Goal: Browse casually: Explore the website without a specific task or goal

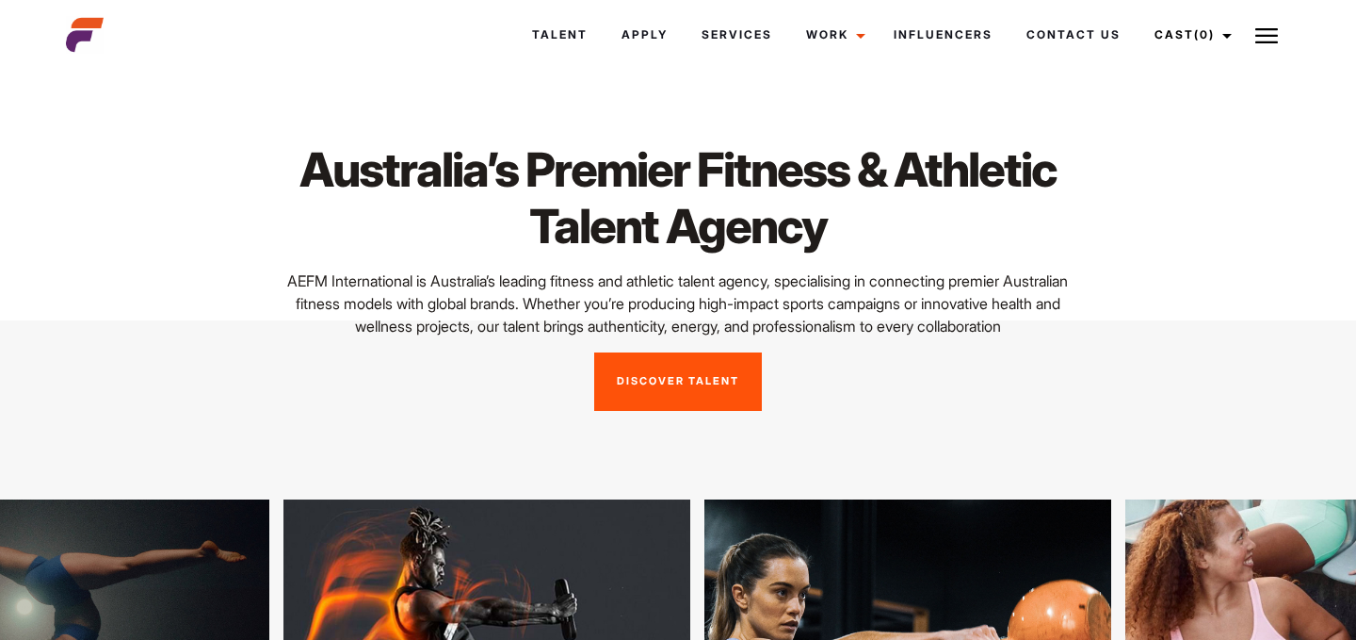
click at [693, 411] on link "Discover Talent" at bounding box center [678, 381] width 168 height 58
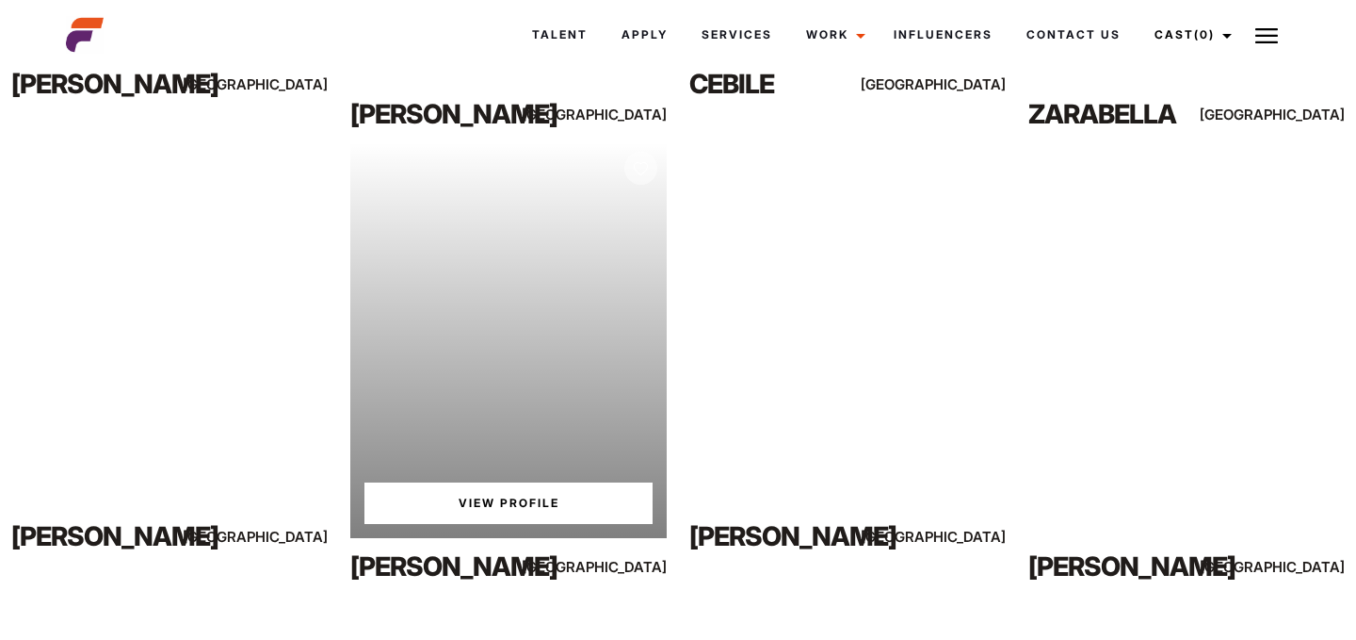
scroll to position [1225, 0]
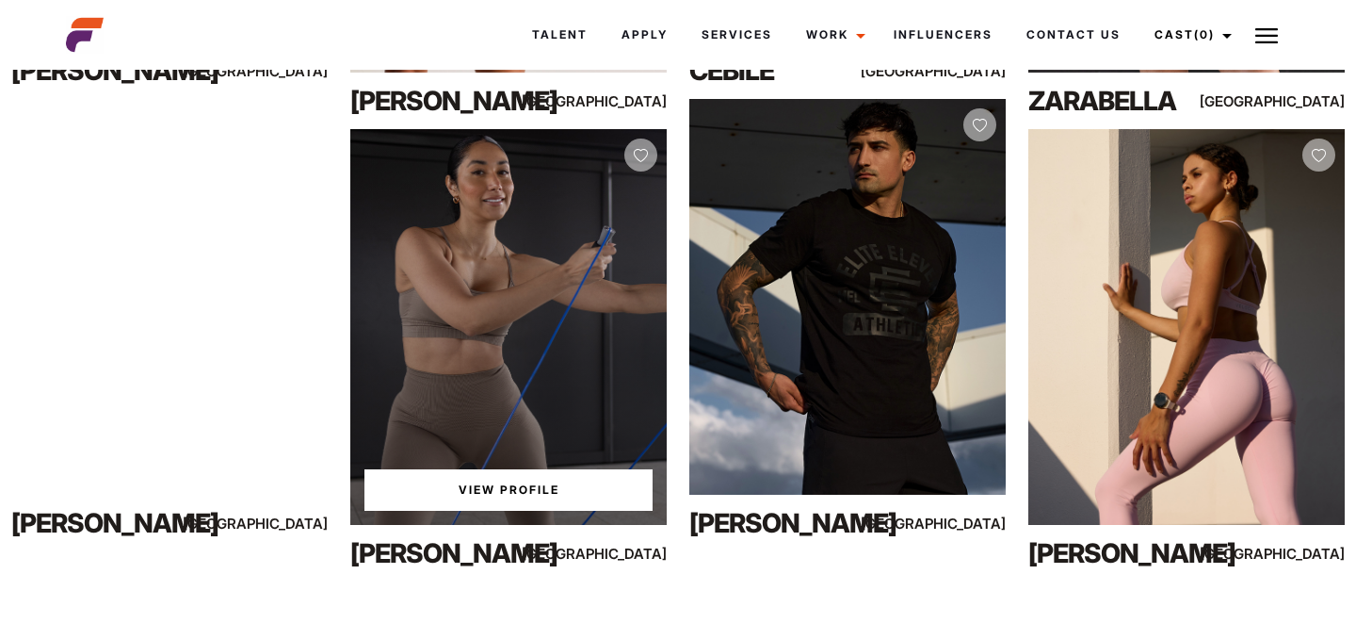
click at [522, 487] on link "View Profile" at bounding box center [509, 489] width 288 height 41
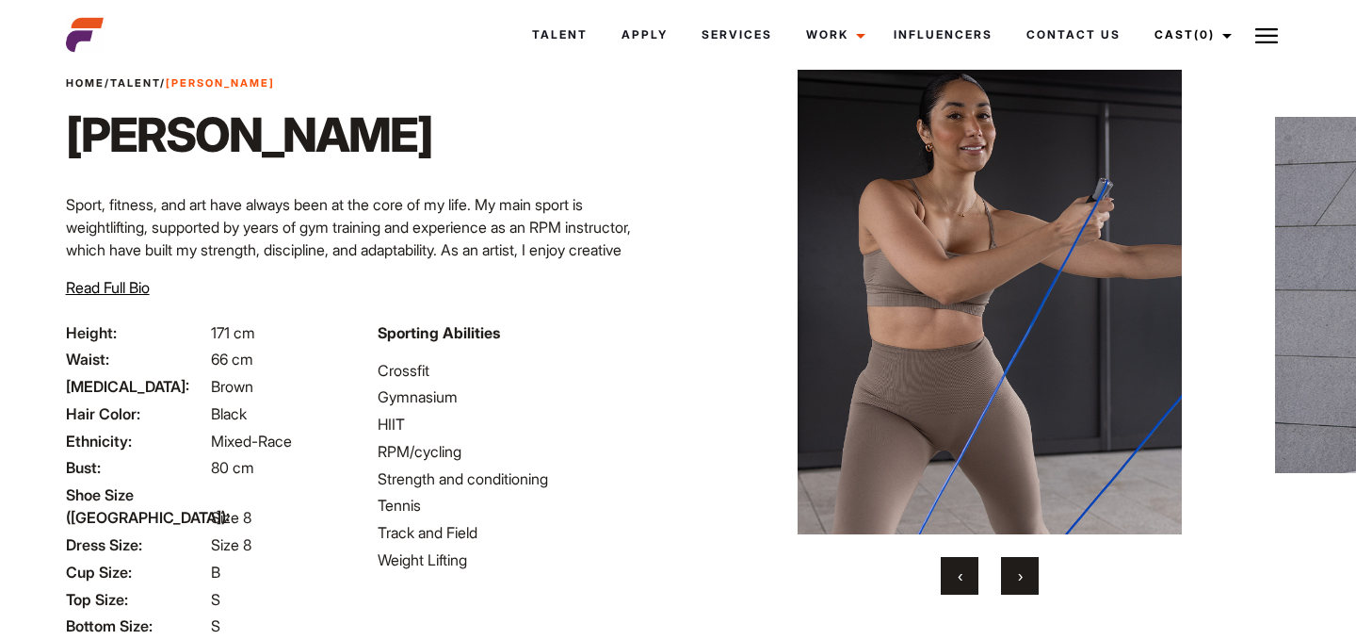
scroll to position [72, 0]
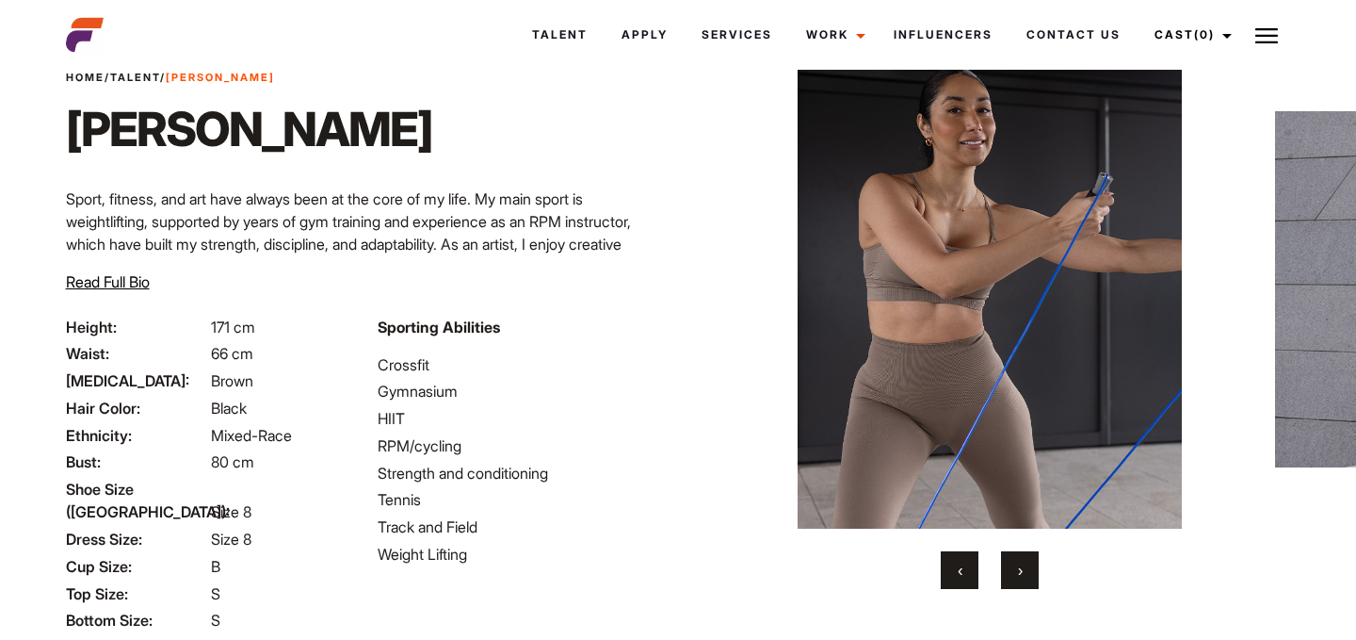
click at [1027, 570] on button "›" at bounding box center [1020, 570] width 38 height 38
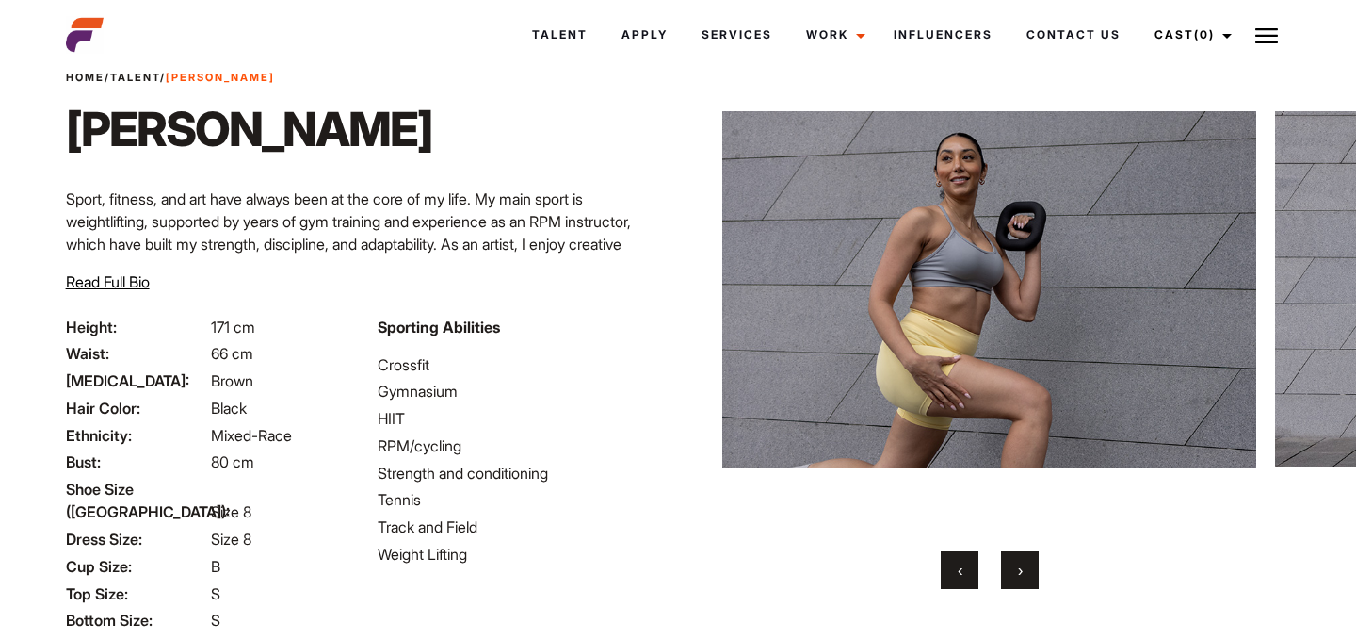
click at [1027, 570] on button "›" at bounding box center [1020, 570] width 38 height 38
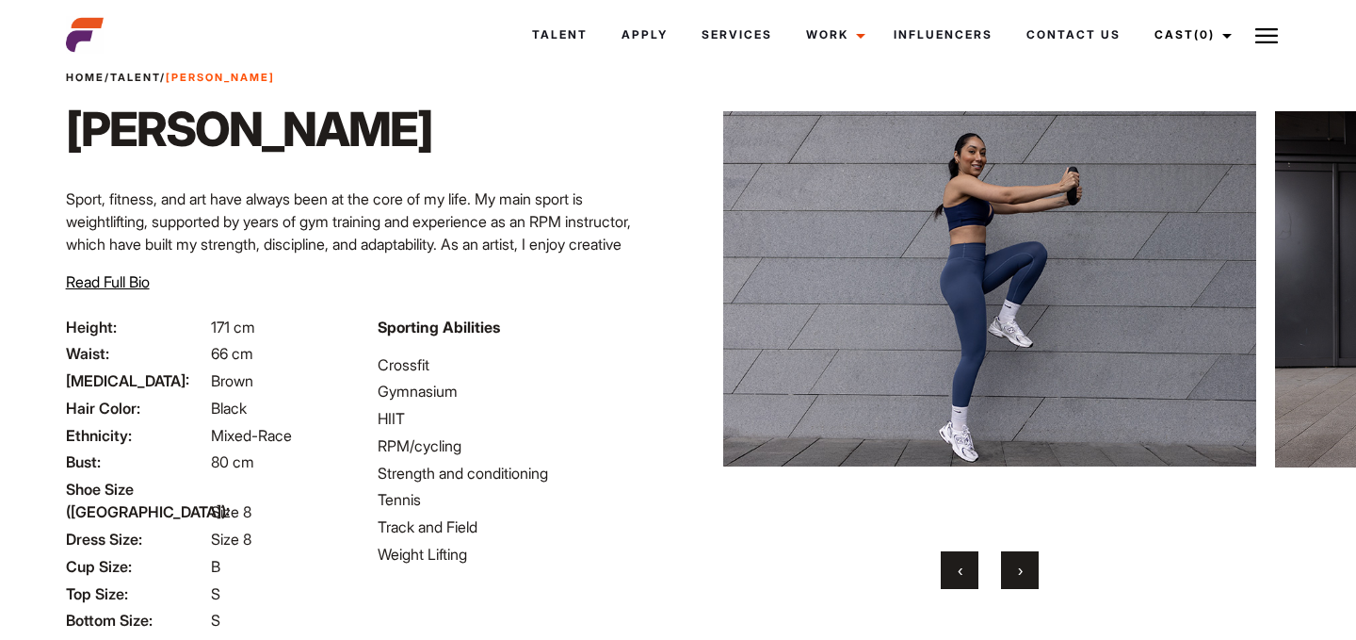
click at [1027, 570] on button "›" at bounding box center [1020, 570] width 38 height 38
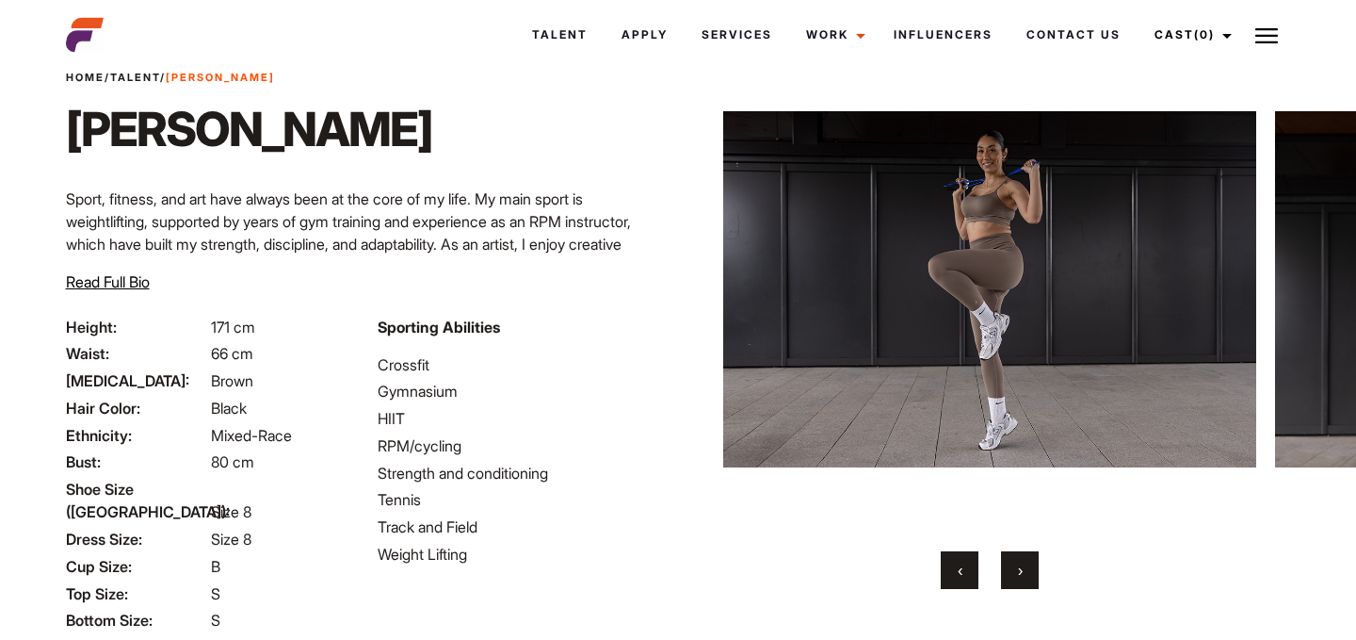
click at [1027, 570] on button "›" at bounding box center [1020, 570] width 38 height 38
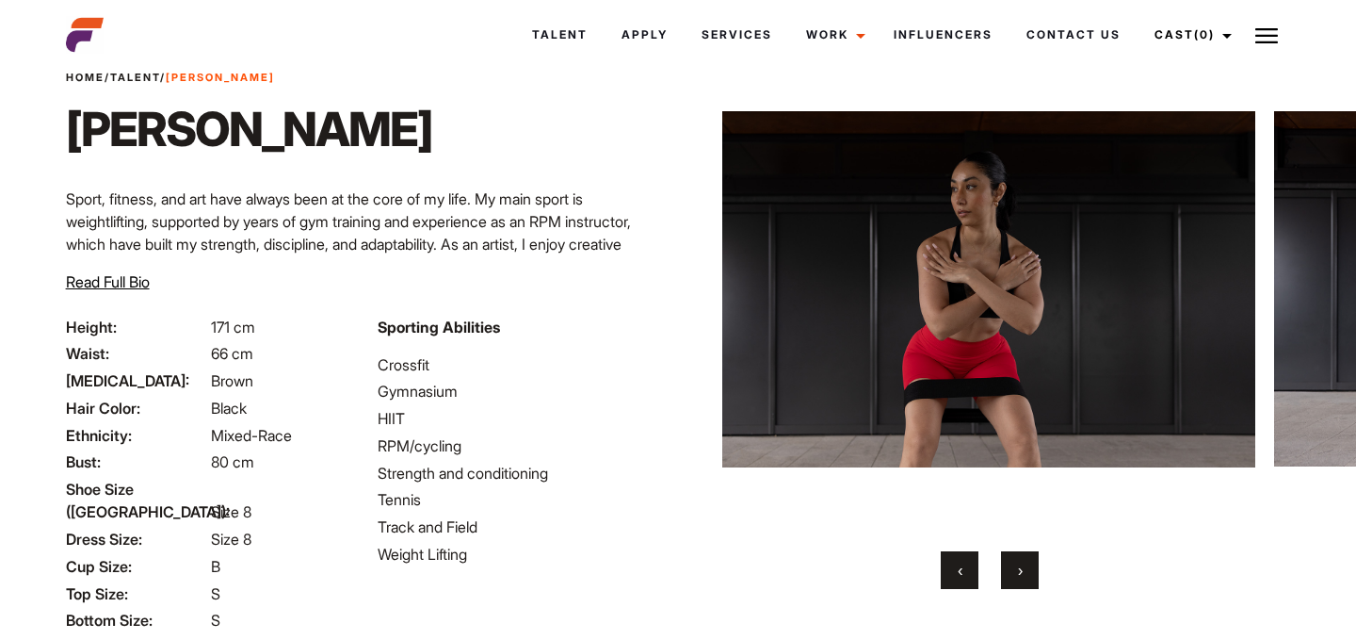
click at [1027, 571] on button "›" at bounding box center [1020, 570] width 38 height 38
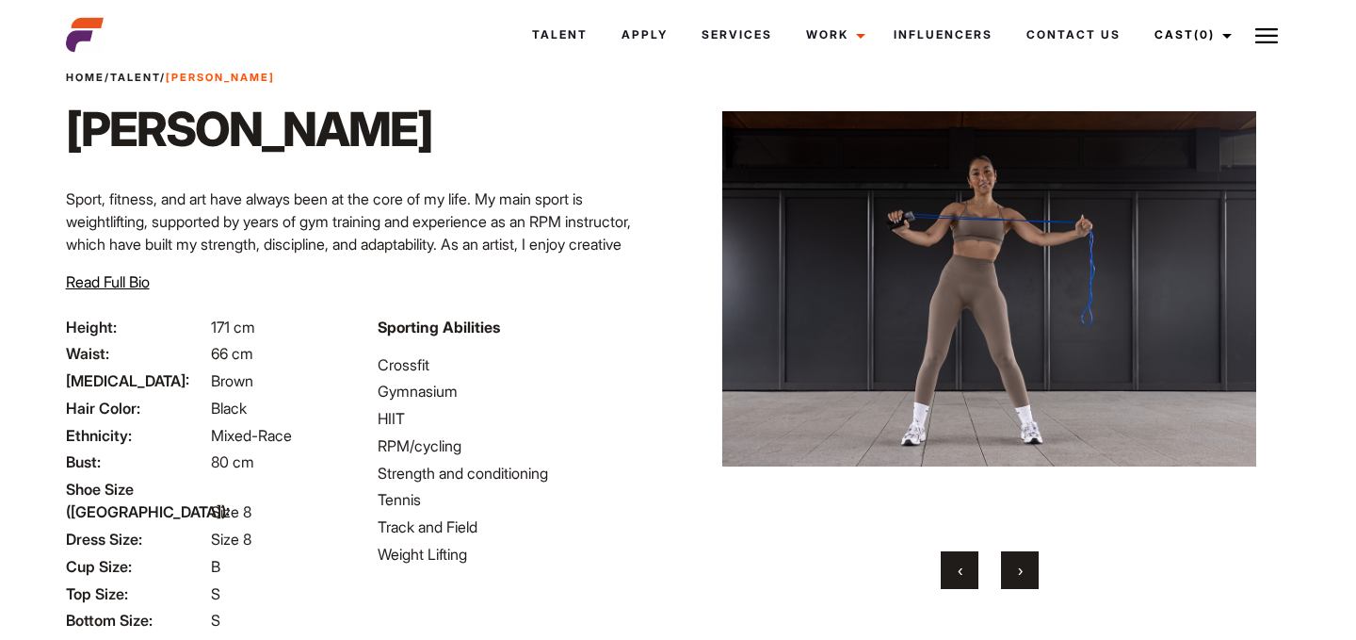
click at [1027, 571] on button "›" at bounding box center [1020, 570] width 38 height 38
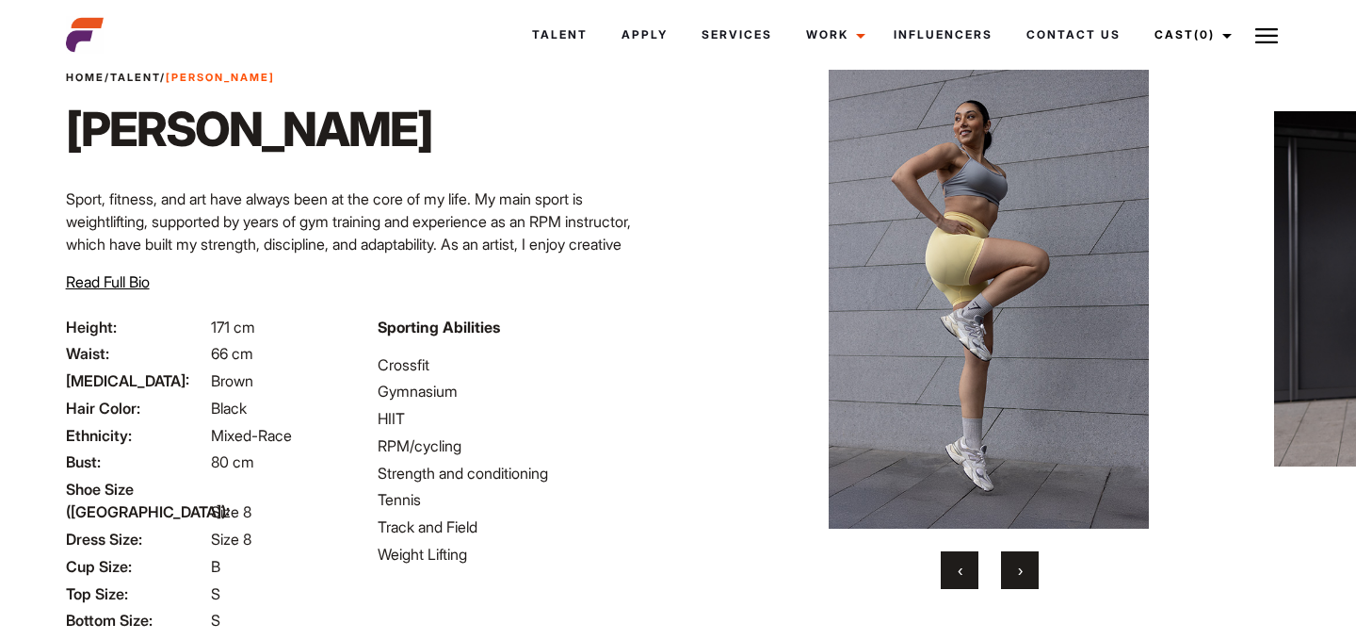
click at [1027, 571] on button "›" at bounding box center [1020, 570] width 38 height 38
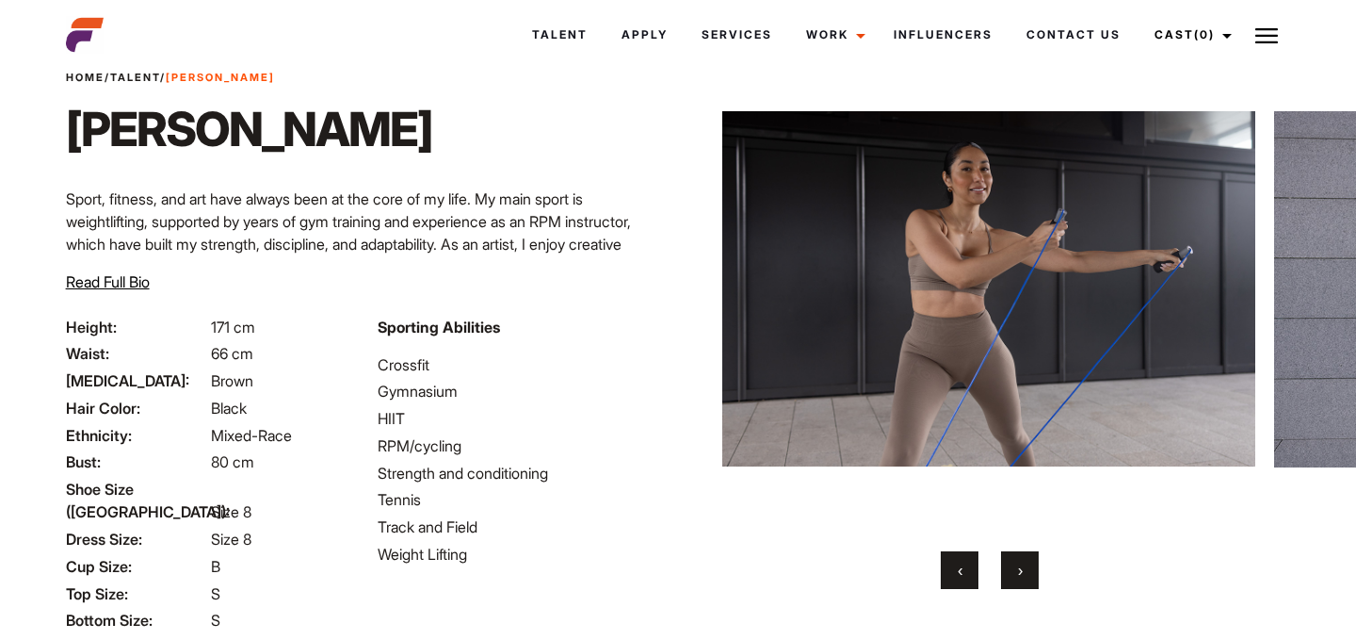
click at [1027, 571] on button "›" at bounding box center [1020, 570] width 38 height 38
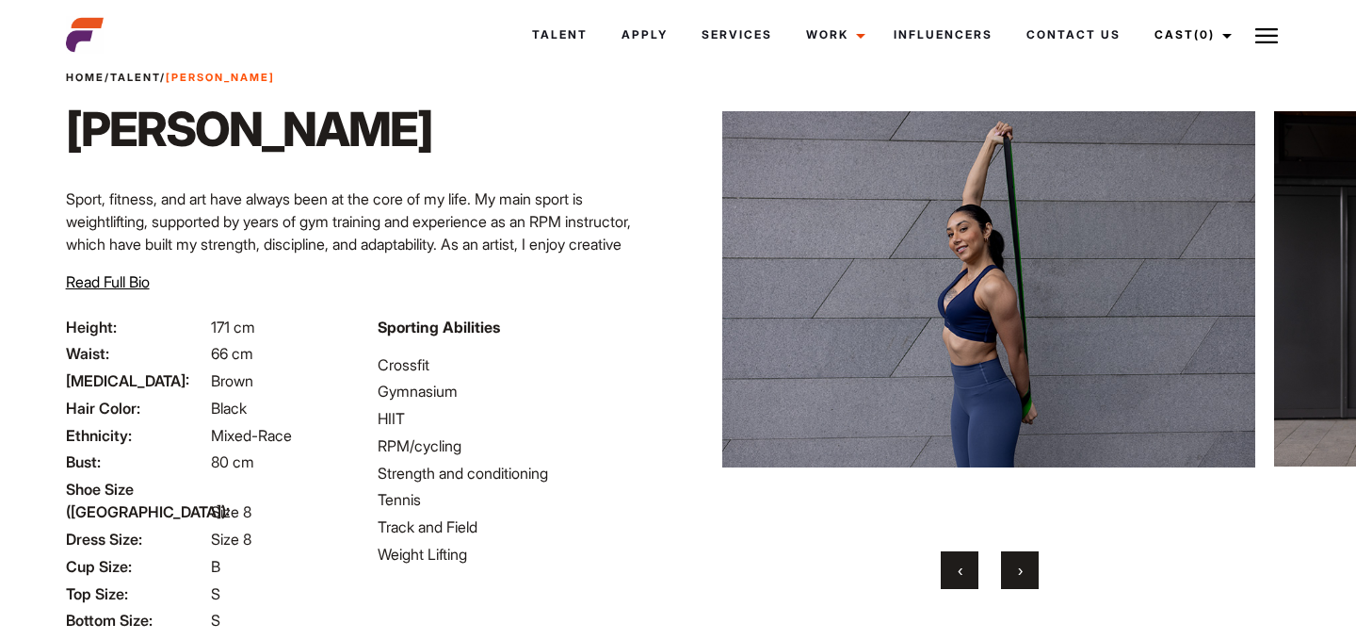
click at [1027, 571] on button "›" at bounding box center [1020, 570] width 38 height 38
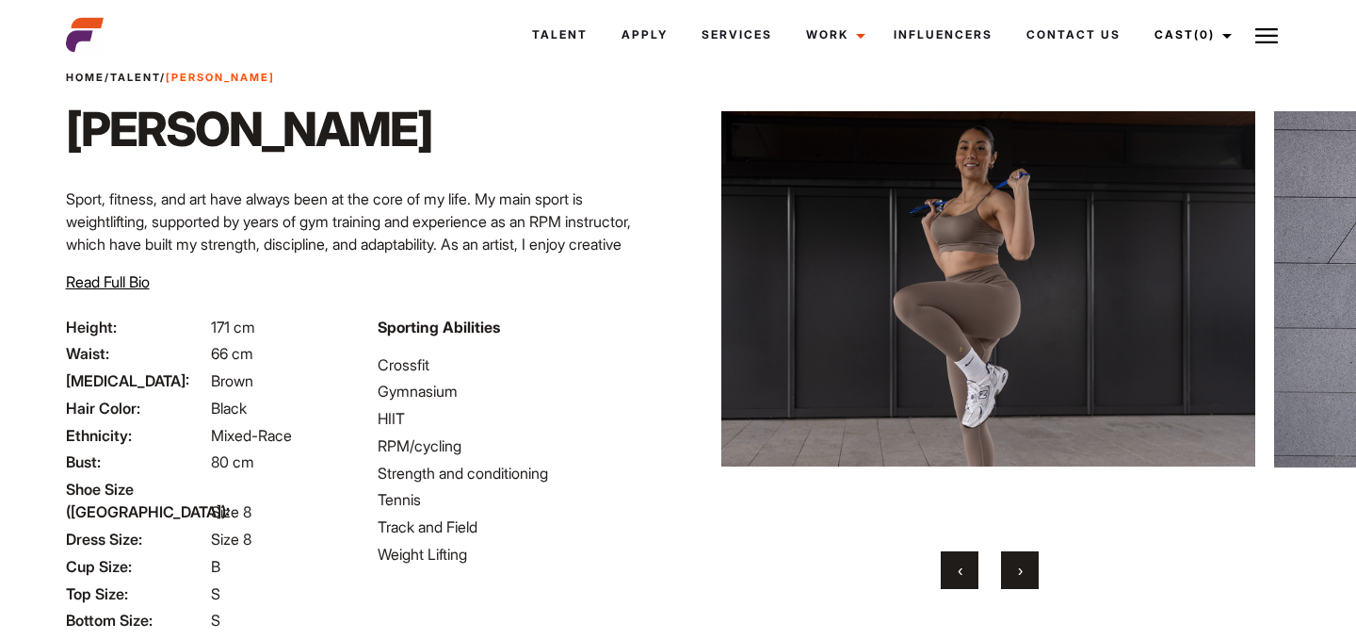
click at [1027, 571] on button "›" at bounding box center [1020, 570] width 38 height 38
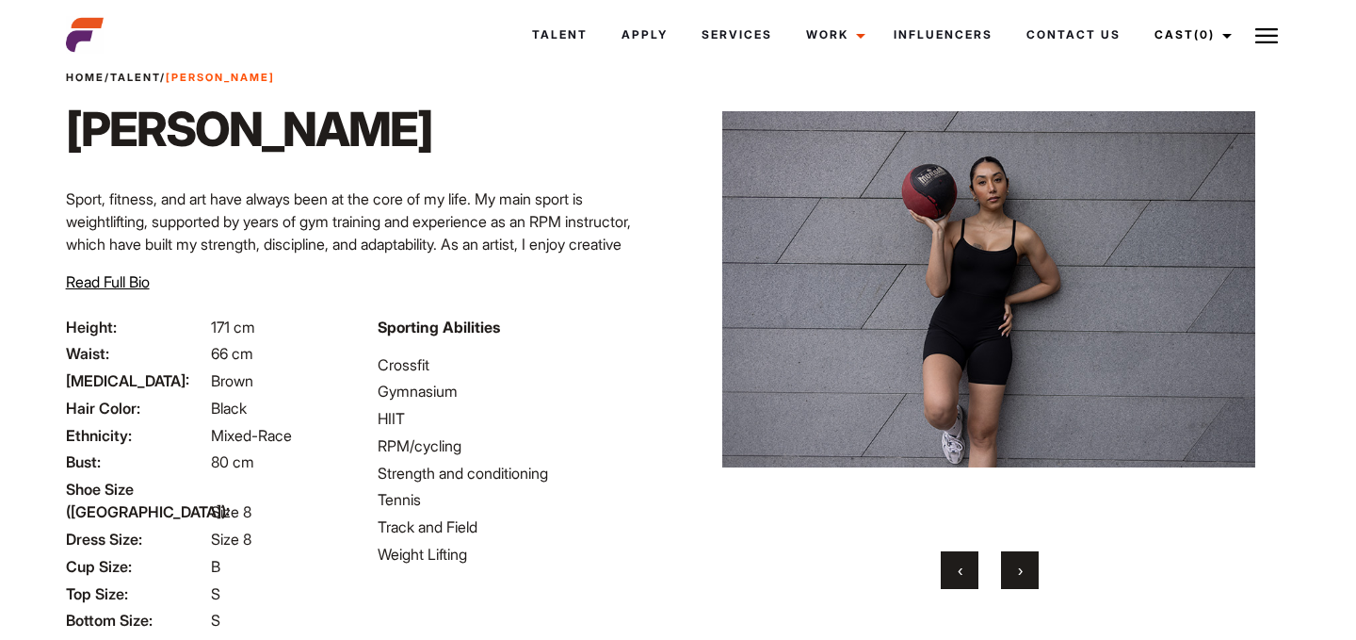
click at [1027, 571] on button "›" at bounding box center [1020, 570] width 38 height 38
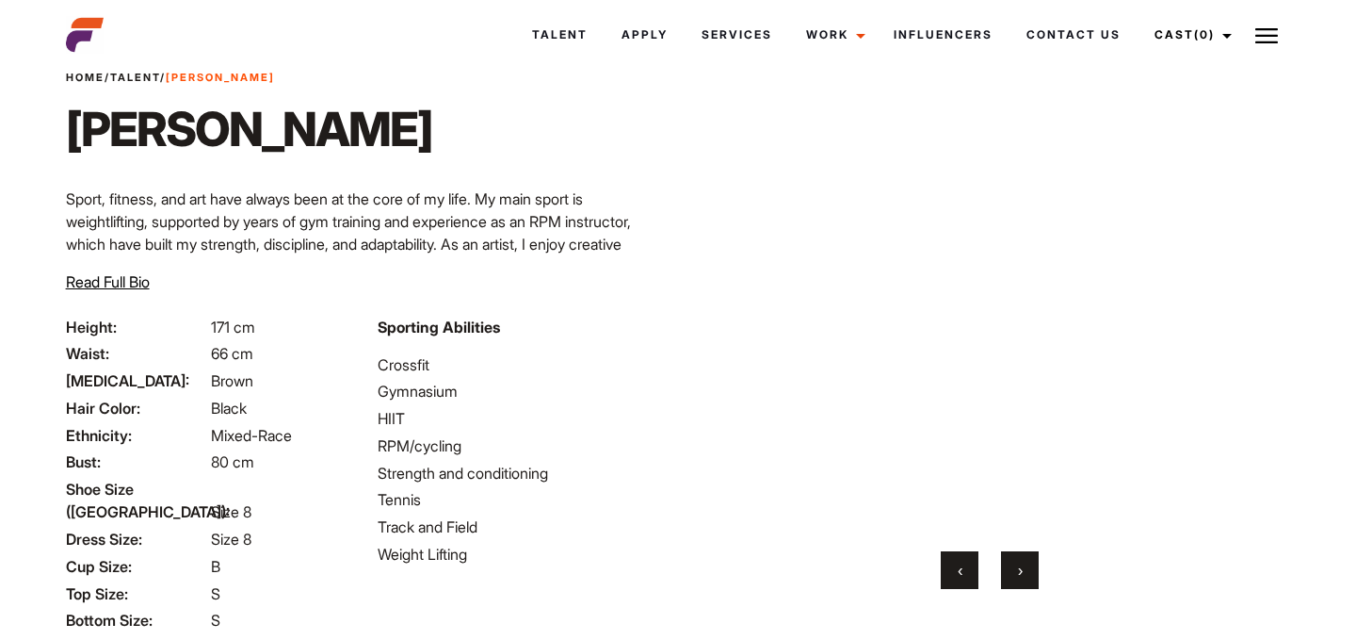
click at [1027, 571] on button "›" at bounding box center [1020, 570] width 38 height 38
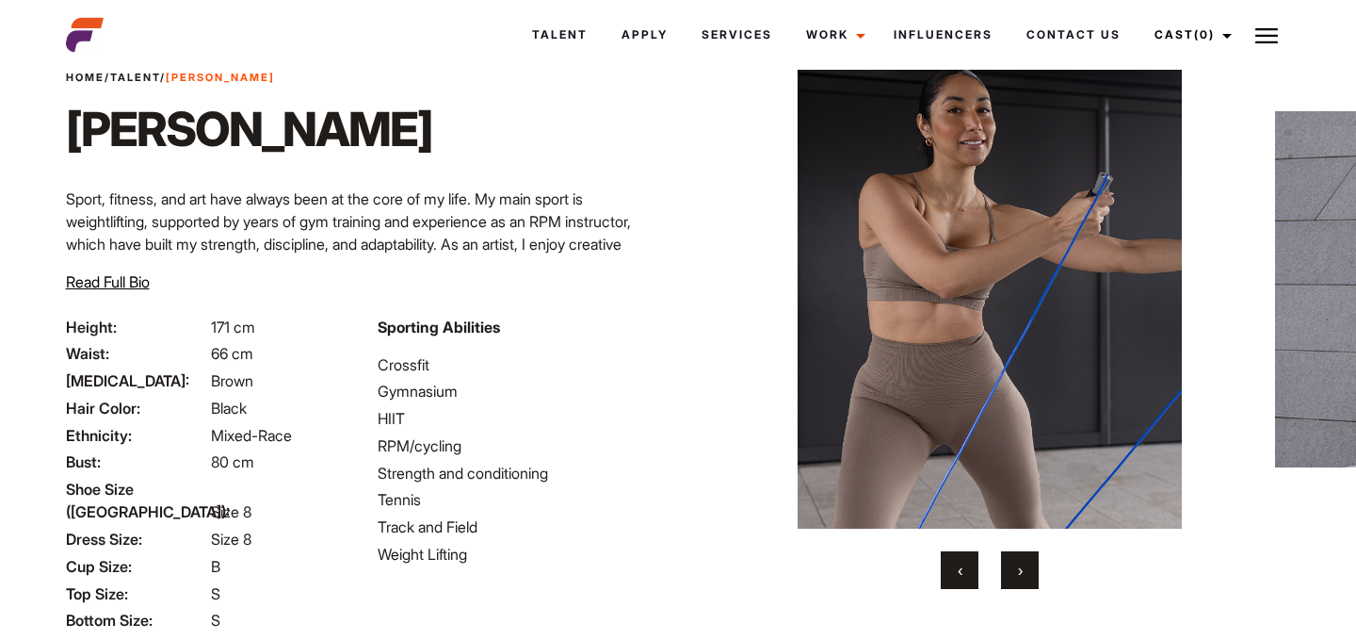
scroll to position [240, 0]
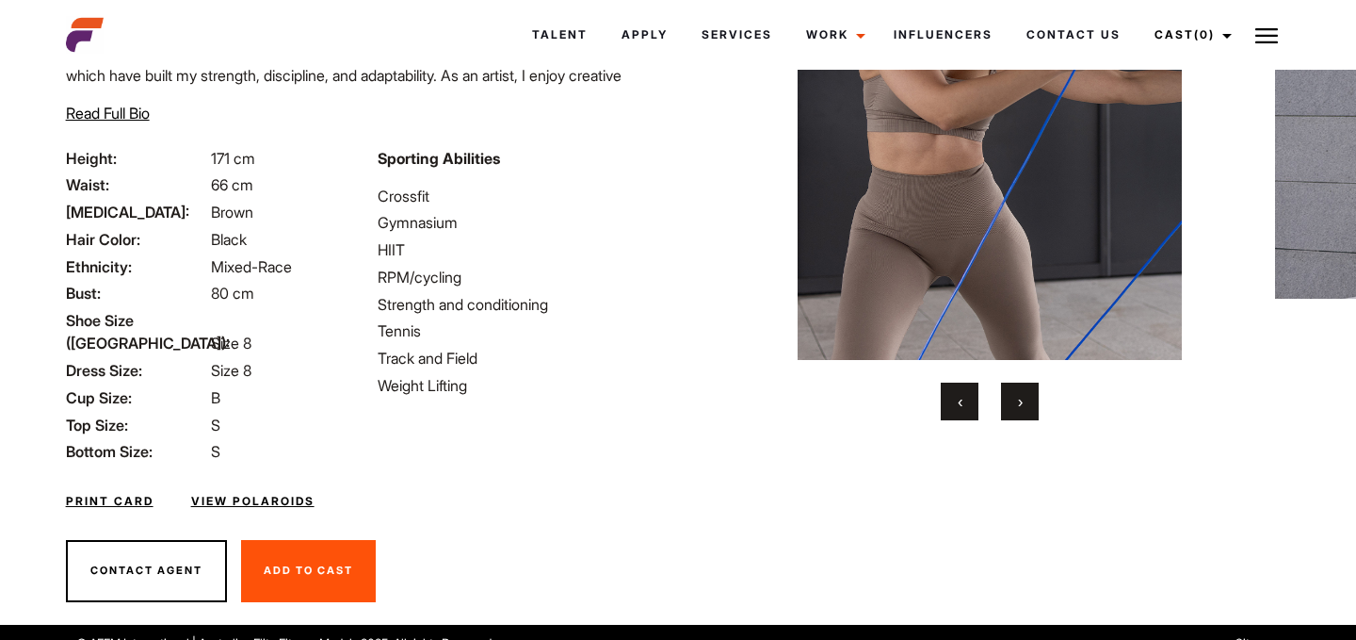
click at [228, 493] on link "View Polaroids" at bounding box center [252, 501] width 123 height 17
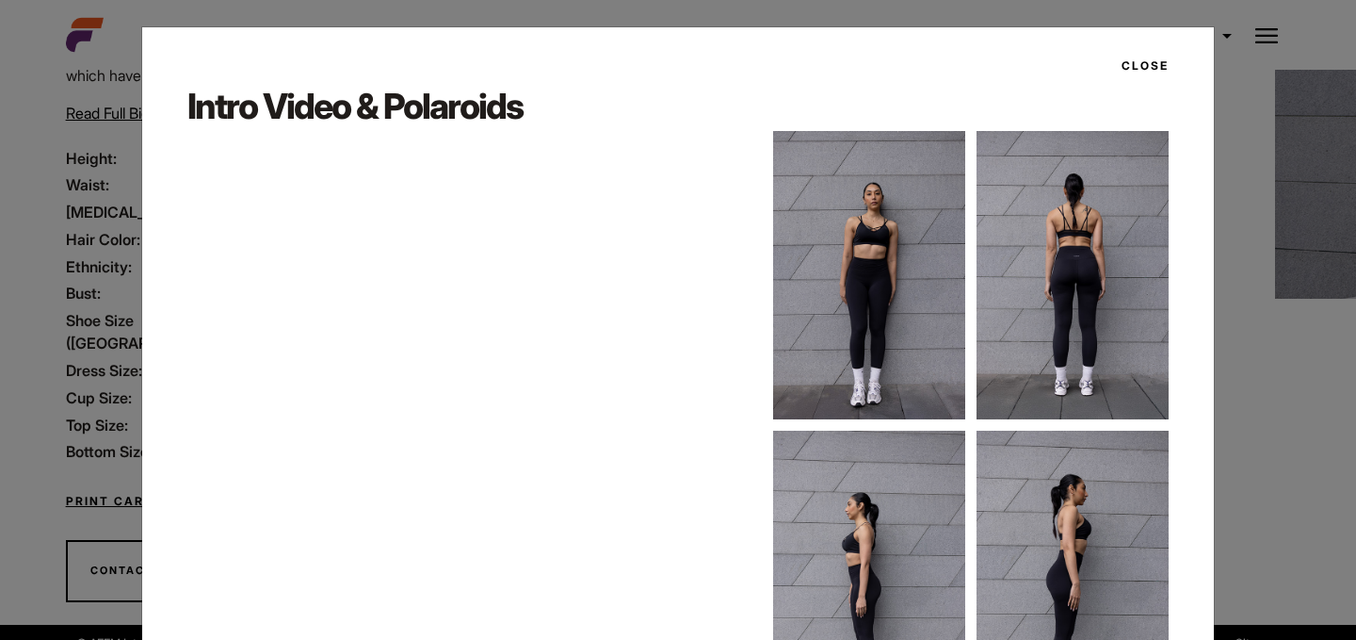
click at [1159, 64] on button "Close" at bounding box center [1140, 66] width 58 height 32
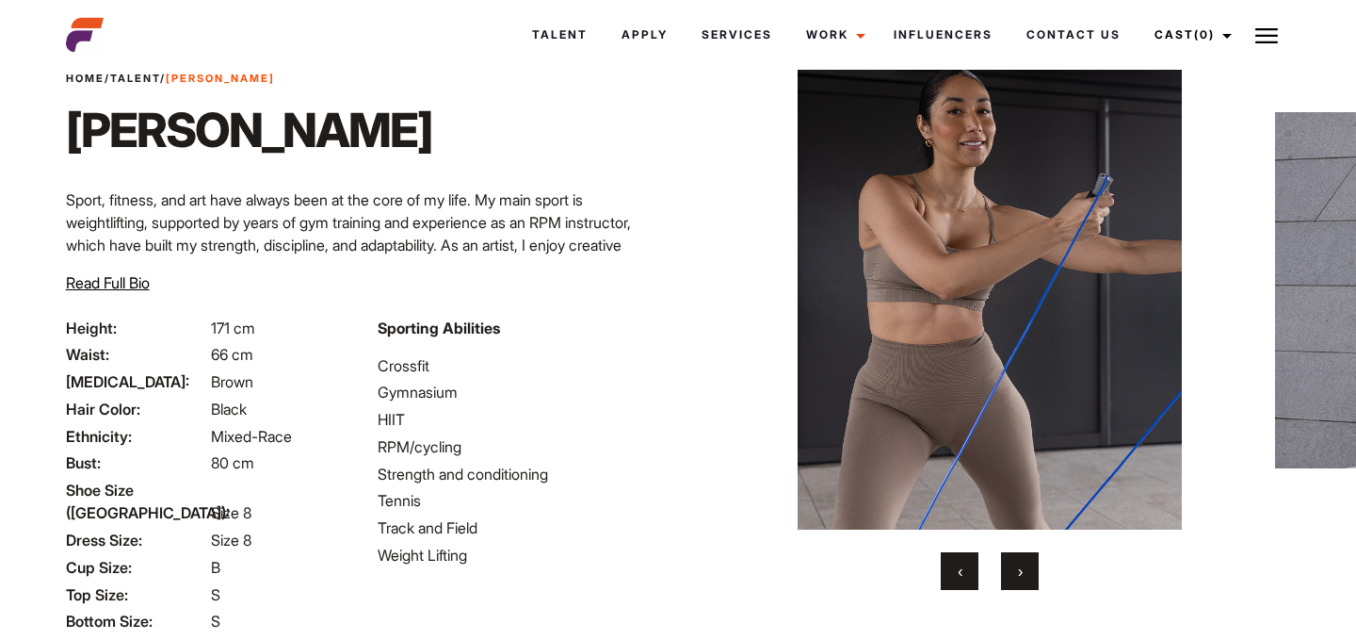
scroll to position [0, 0]
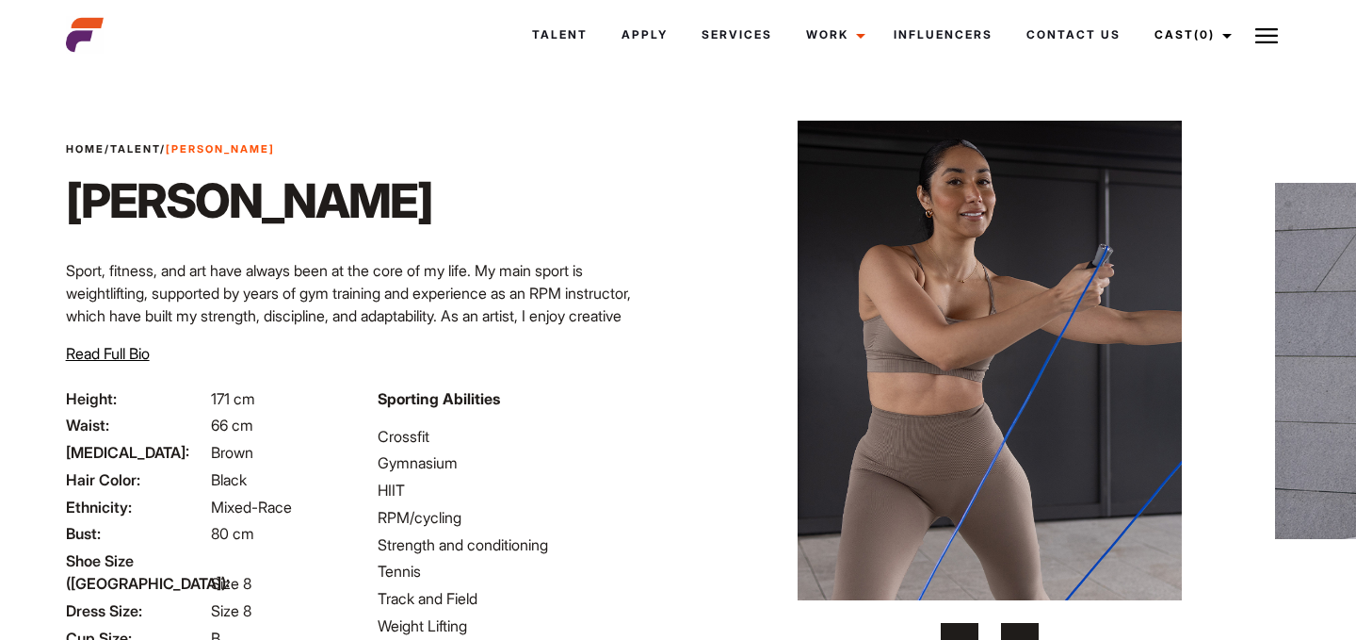
click at [1025, 627] on button "›" at bounding box center [1020, 642] width 38 height 38
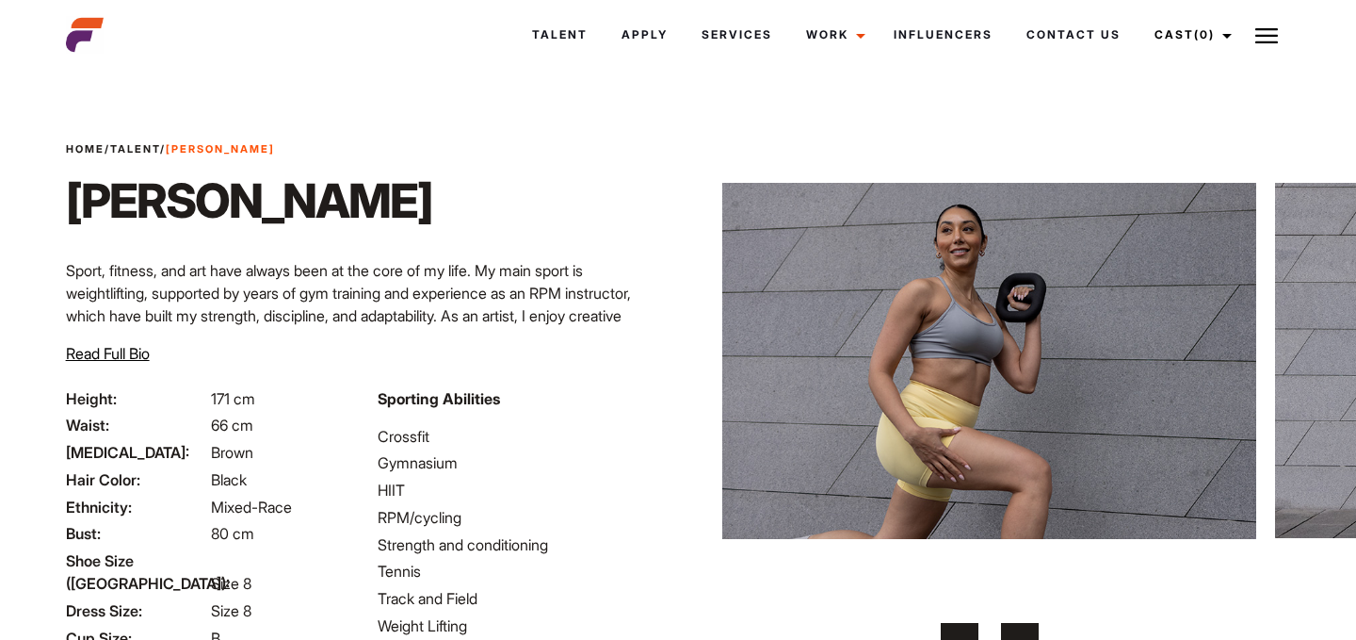
click at [1025, 627] on button "›" at bounding box center [1020, 642] width 38 height 38
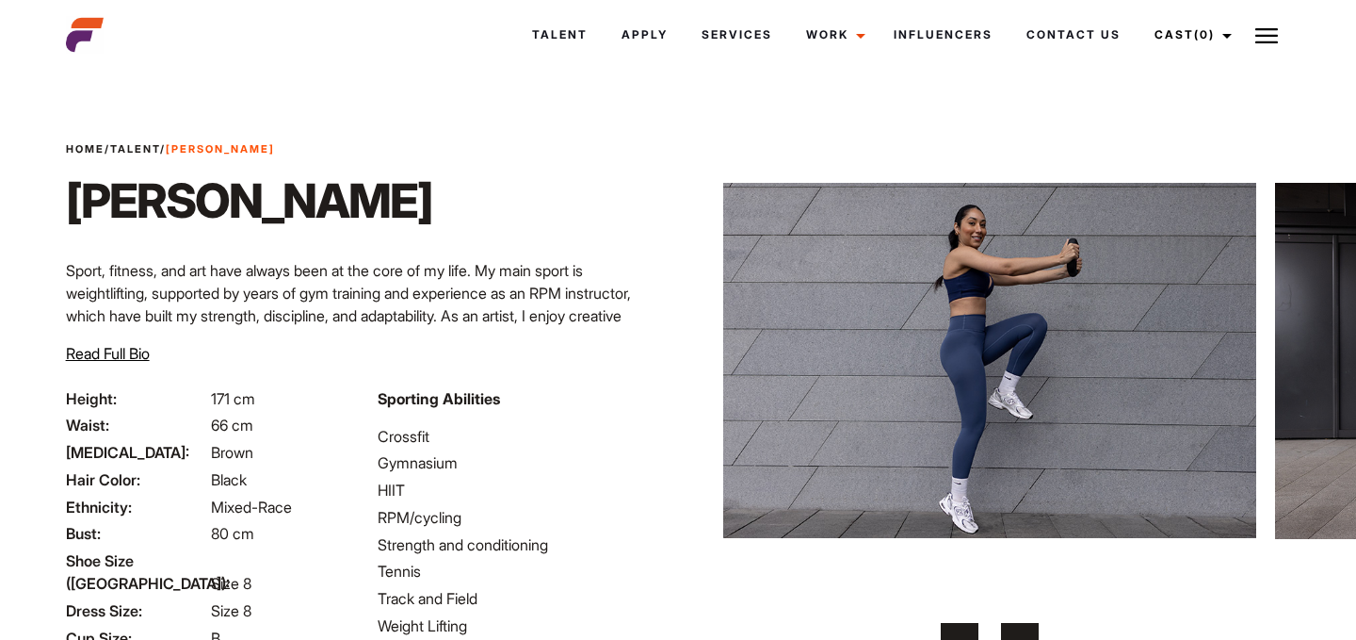
click at [1025, 627] on button "›" at bounding box center [1020, 642] width 38 height 38
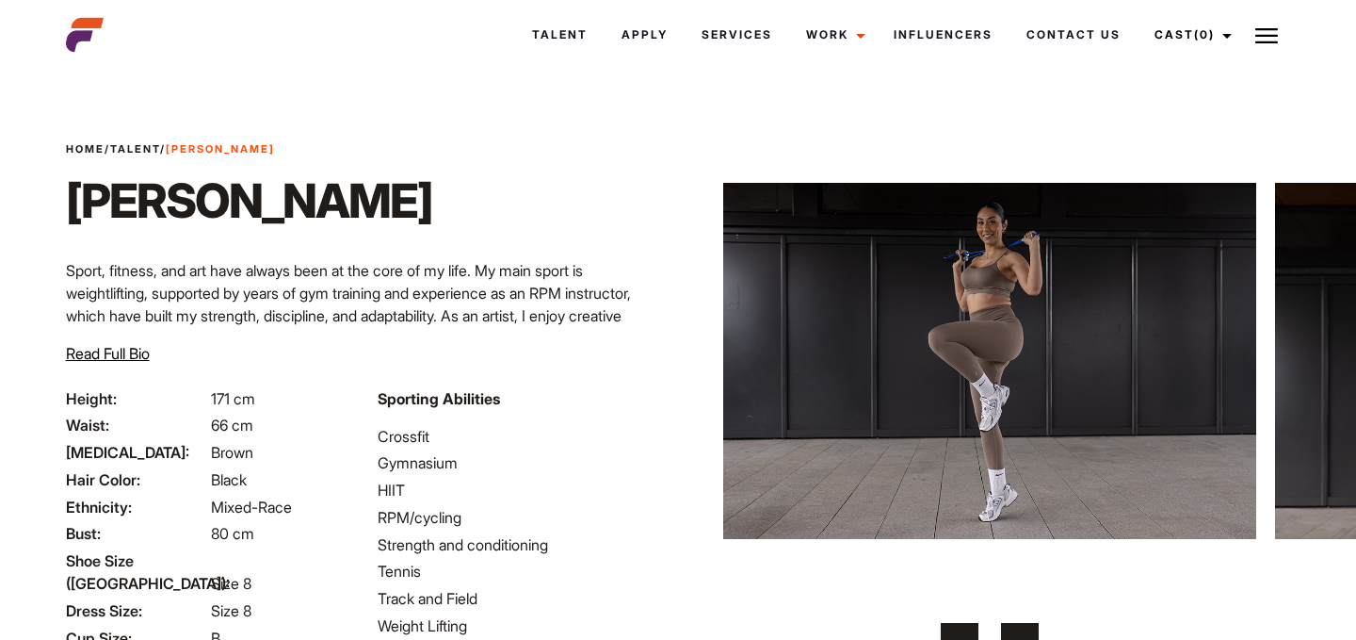
click at [1025, 627] on button "›" at bounding box center [1020, 642] width 38 height 38
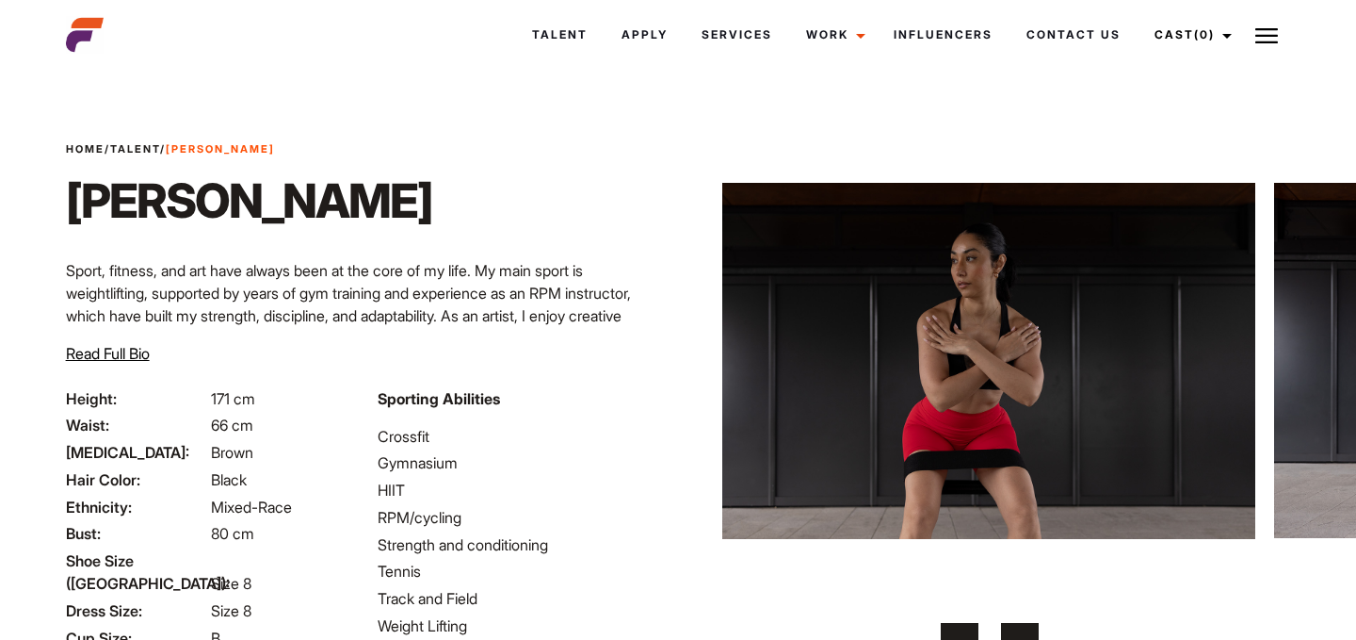
click at [1025, 627] on button "›" at bounding box center [1020, 642] width 38 height 38
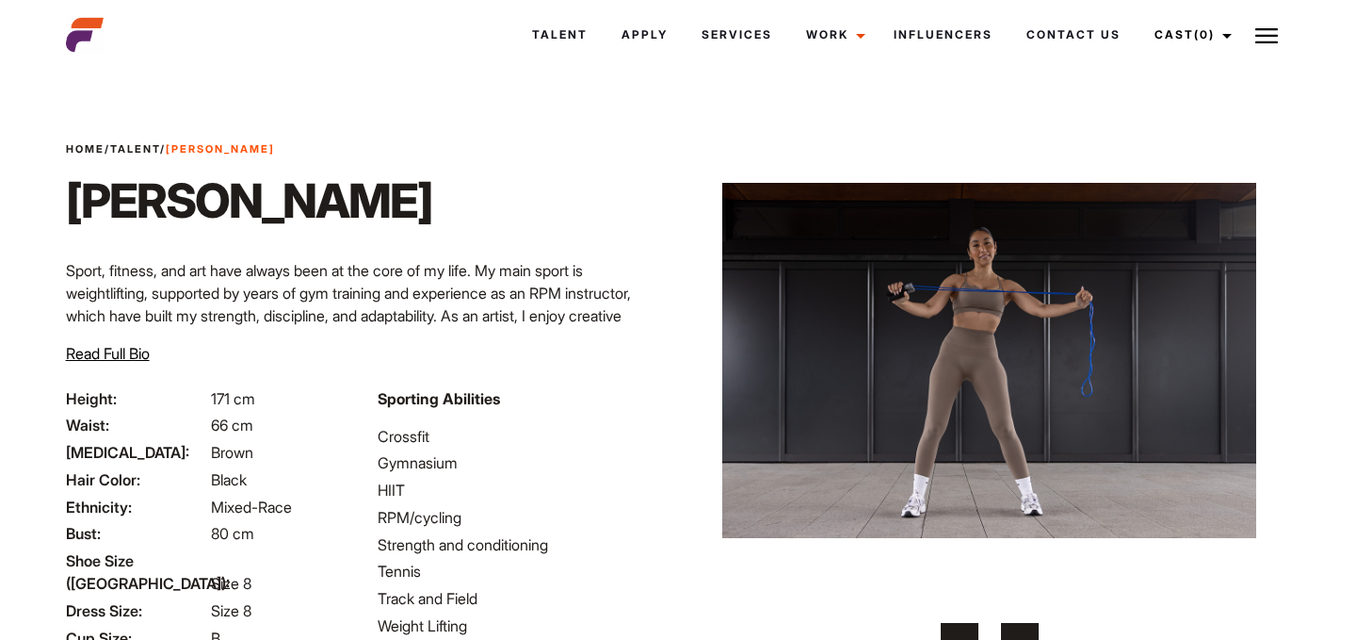
click at [1025, 627] on button "›" at bounding box center [1020, 642] width 38 height 38
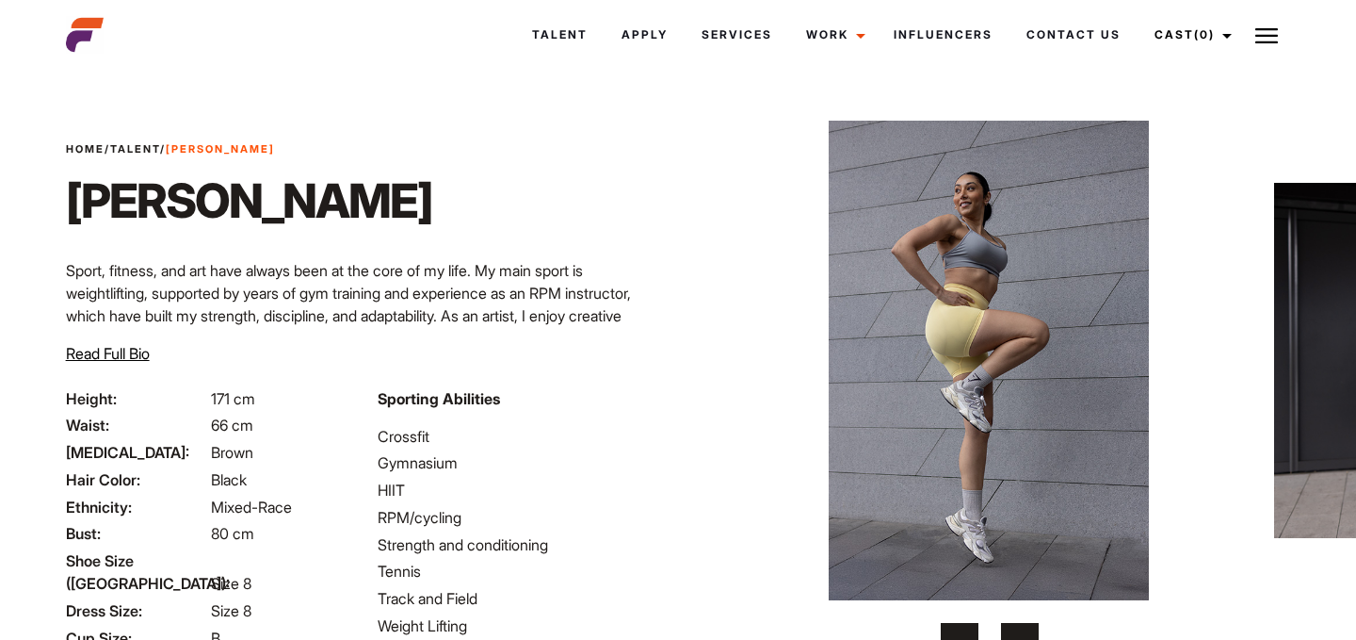
click at [1025, 628] on button "›" at bounding box center [1020, 642] width 38 height 38
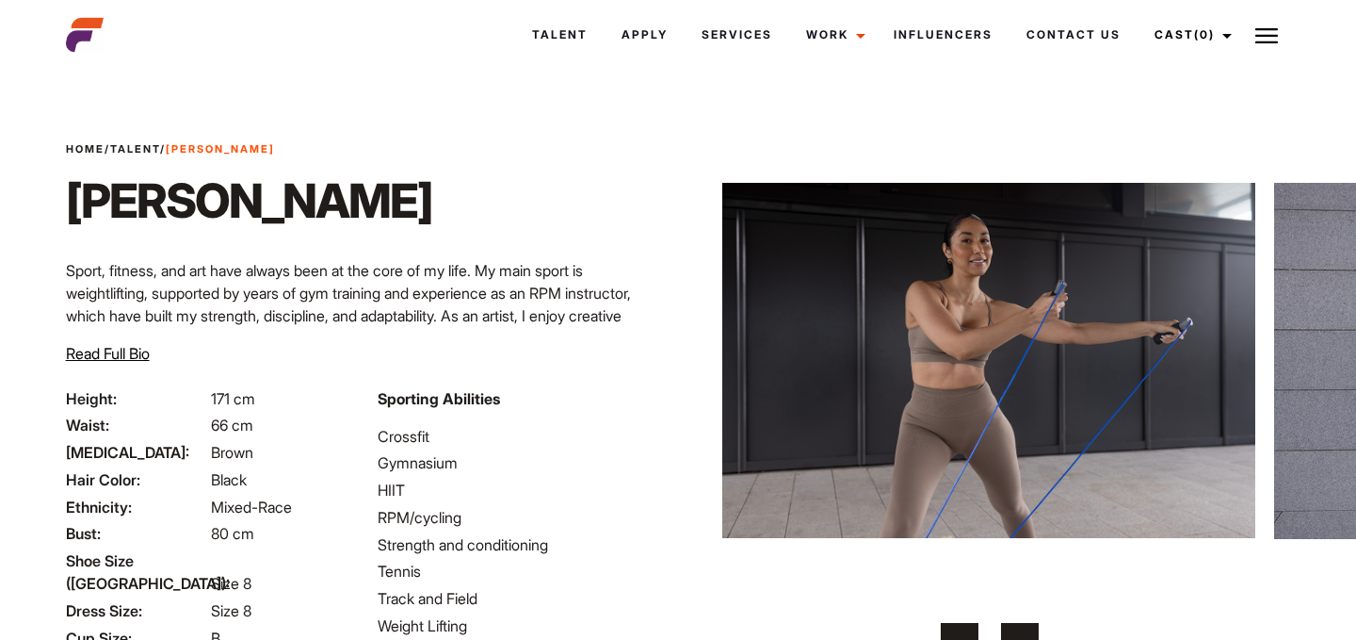
click at [1025, 628] on button "›" at bounding box center [1020, 642] width 38 height 38
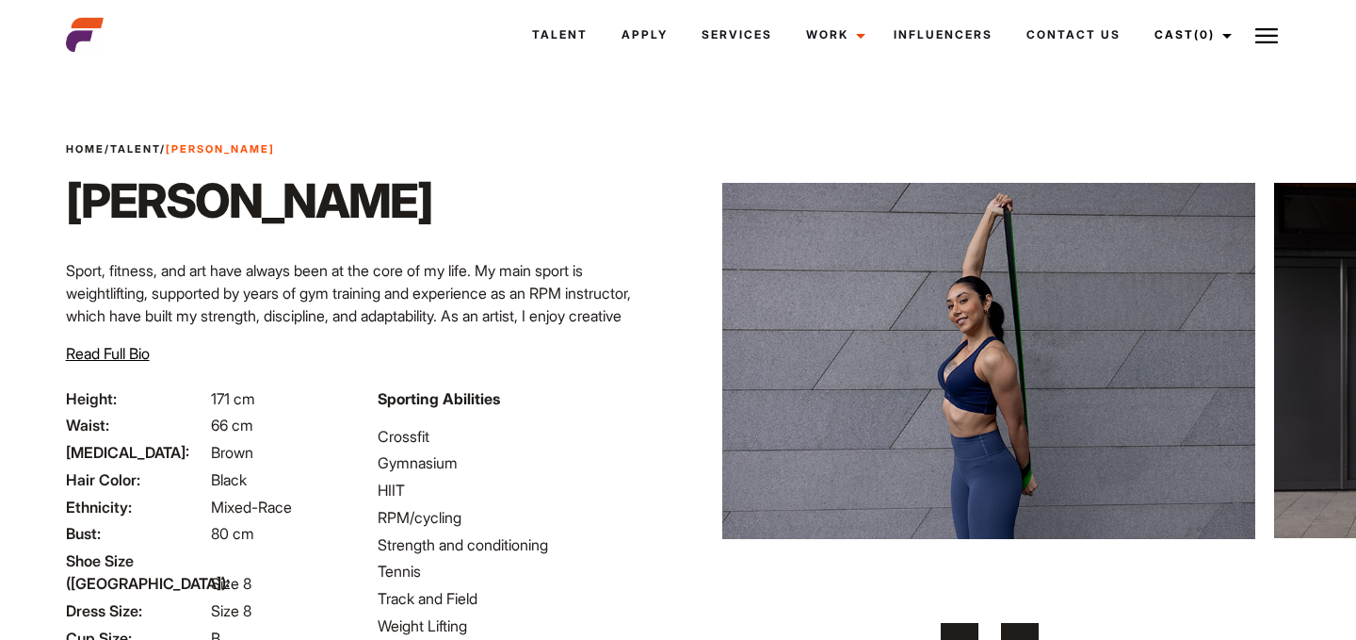
click at [1025, 628] on button "›" at bounding box center [1020, 642] width 38 height 38
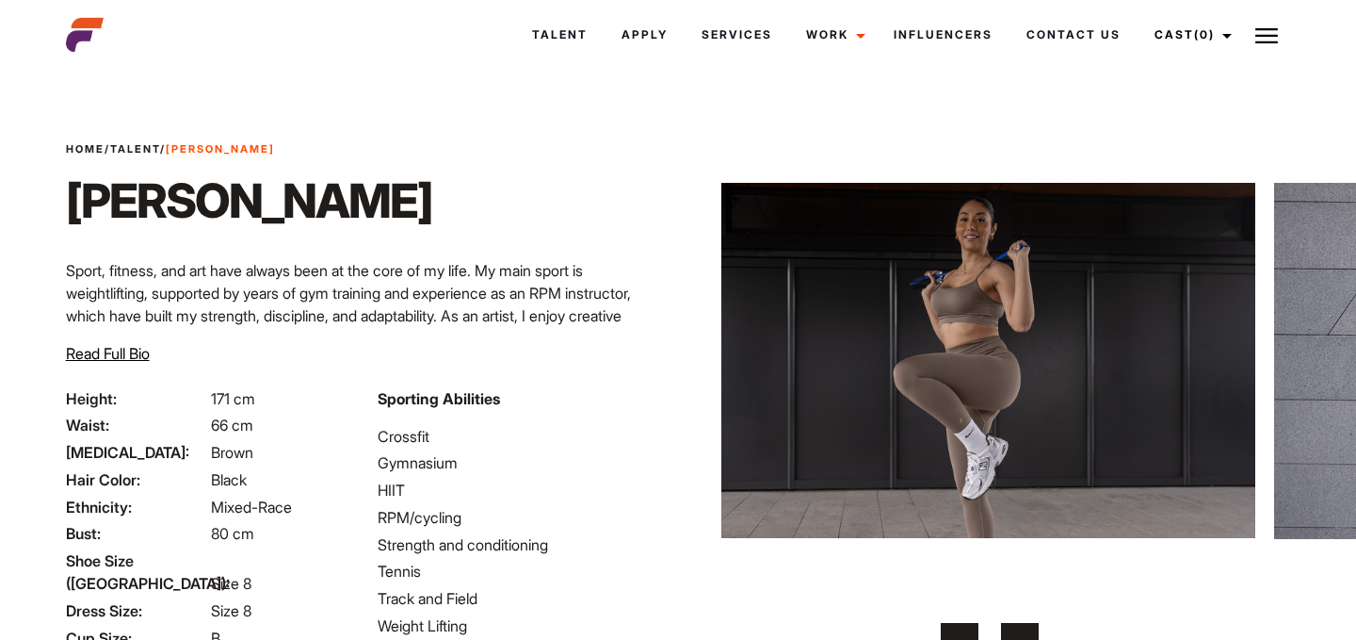
click at [1025, 628] on button "›" at bounding box center [1020, 642] width 38 height 38
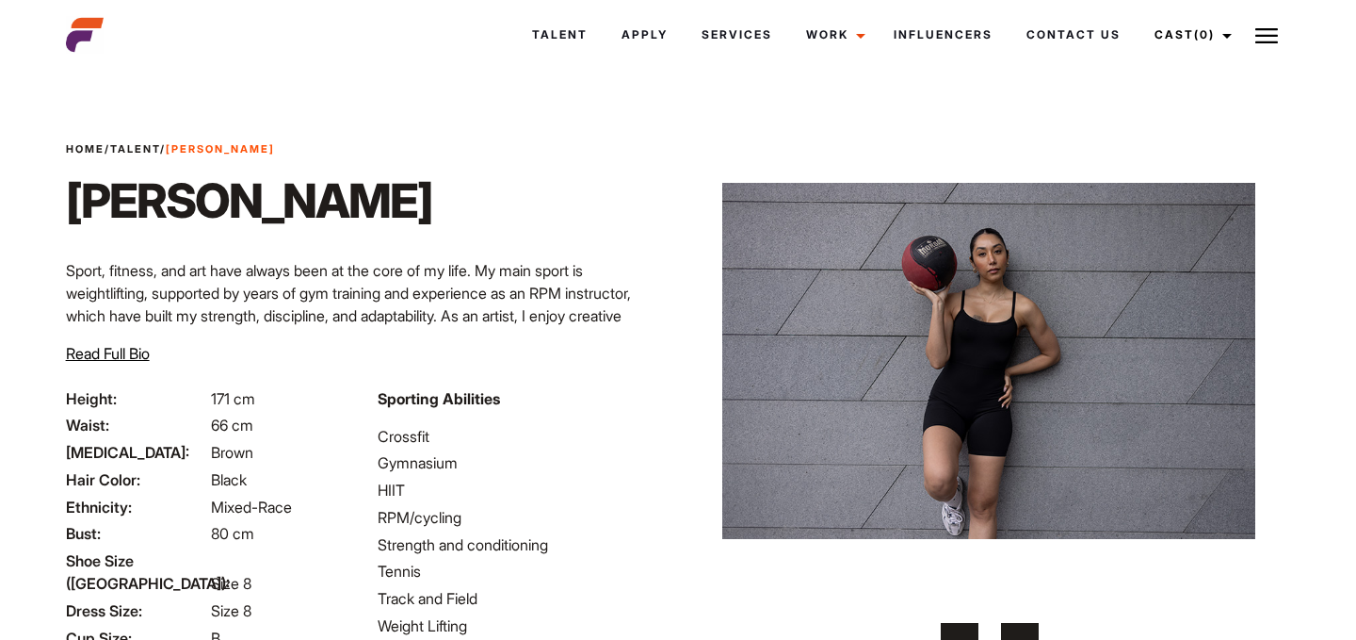
click at [1025, 628] on button "›" at bounding box center [1020, 642] width 38 height 38
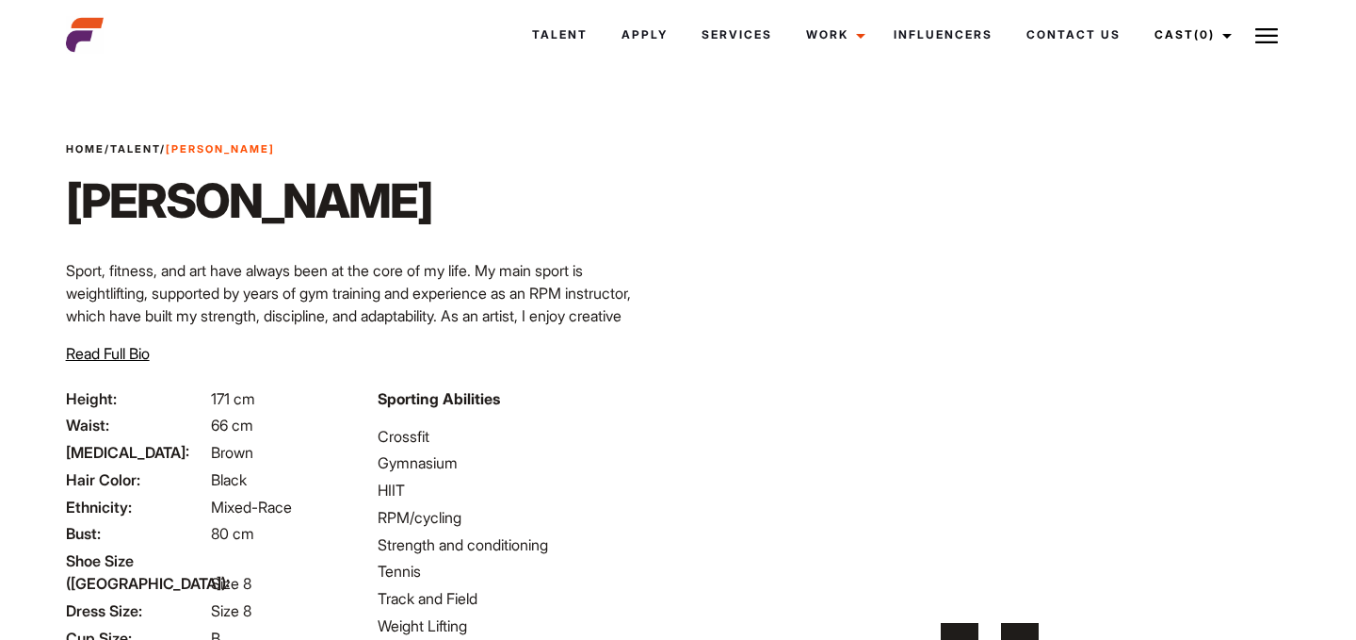
click at [1025, 628] on button "›" at bounding box center [1020, 642] width 38 height 38
click at [1026, 627] on button "›" at bounding box center [1020, 642] width 38 height 38
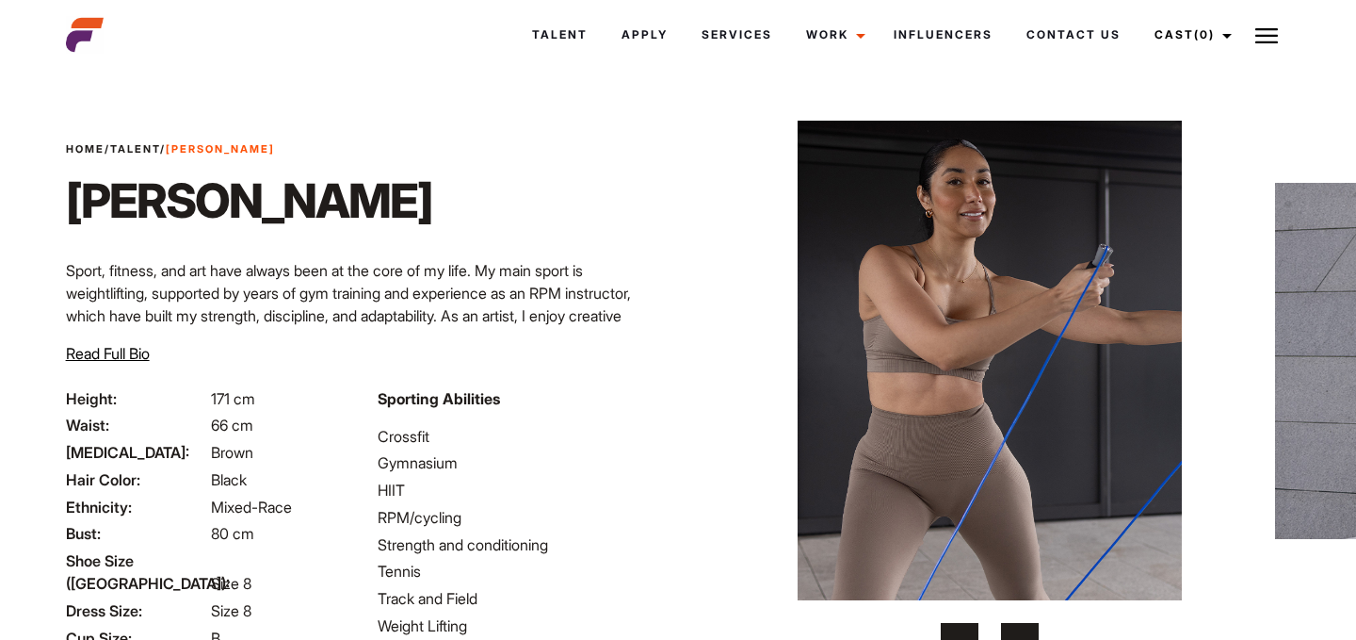
click at [1026, 627] on button "›" at bounding box center [1020, 642] width 38 height 38
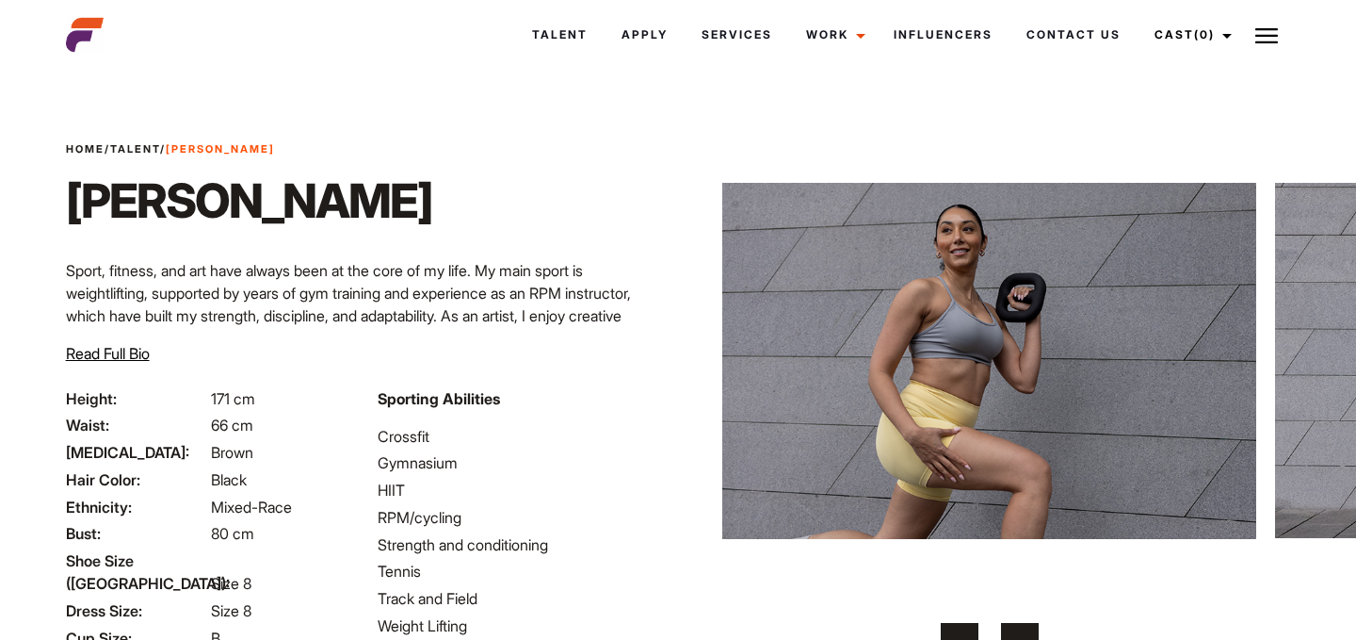
click at [1021, 626] on button "›" at bounding box center [1020, 642] width 38 height 38
